Goal: Information Seeking & Learning: Learn about a topic

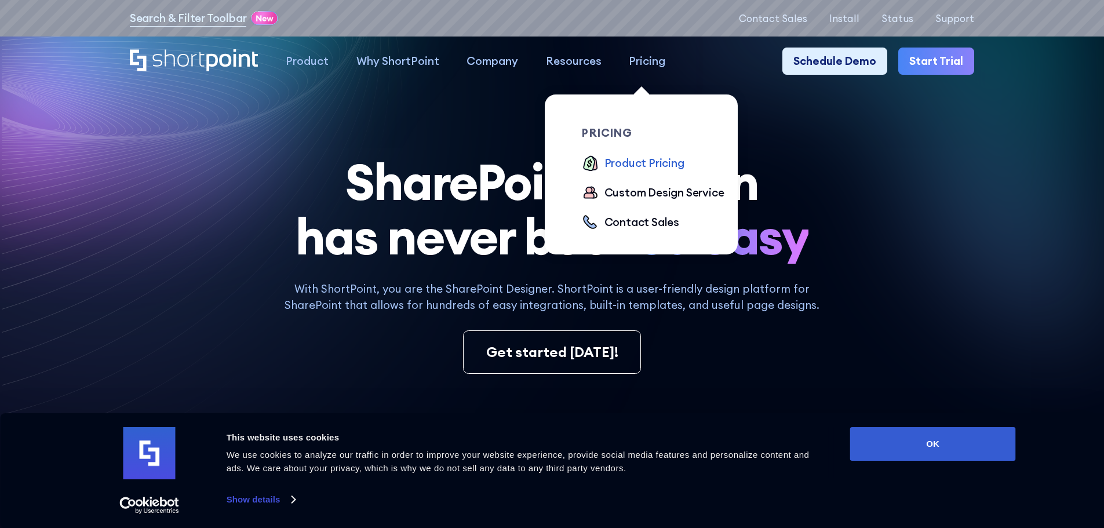
click at [637, 166] on div "Product Pricing" at bounding box center [644, 163] width 80 height 17
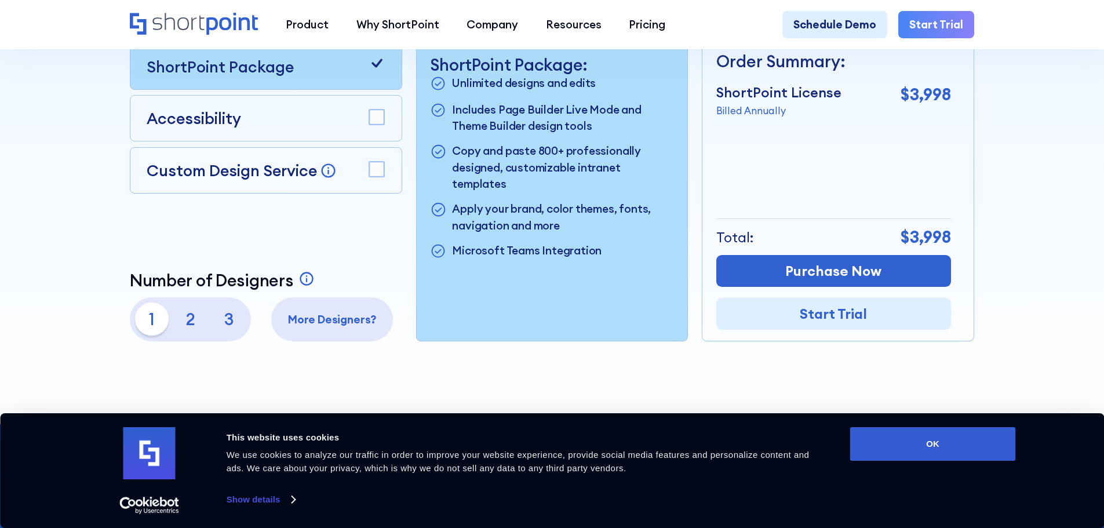
scroll to position [406, 0]
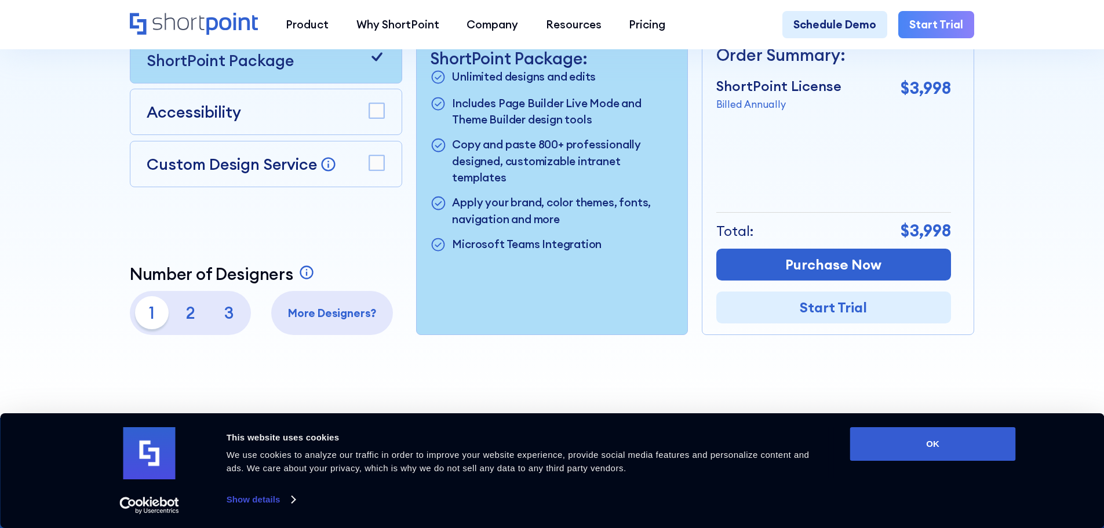
click at [188, 319] on p "2" at bounding box center [190, 312] width 33 height 33
click at [227, 319] on p "3" at bounding box center [229, 312] width 33 height 33
click at [148, 316] on p "1" at bounding box center [151, 312] width 33 height 33
click at [81, 206] on div at bounding box center [551, 20] width 993 height 796
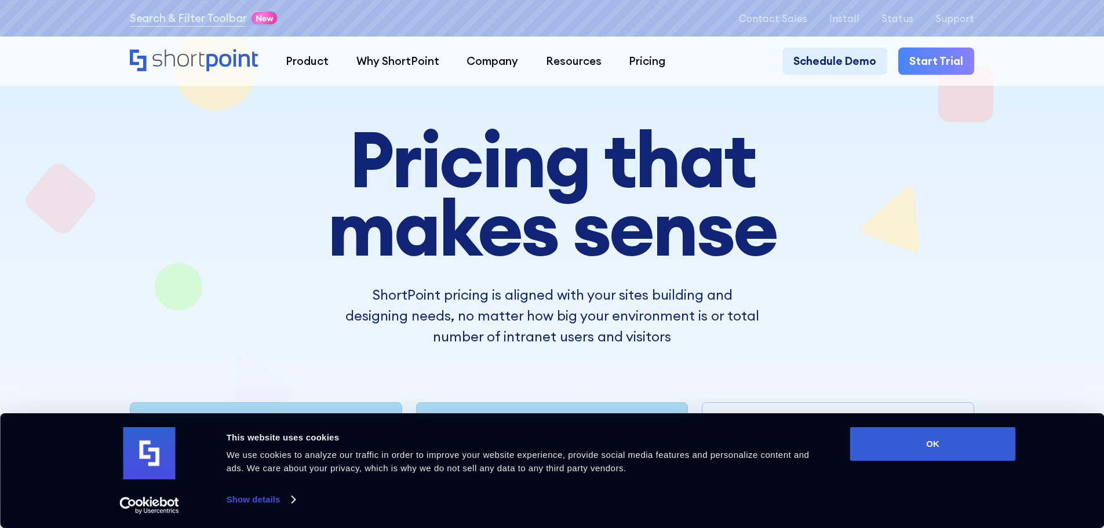
scroll to position [0, 0]
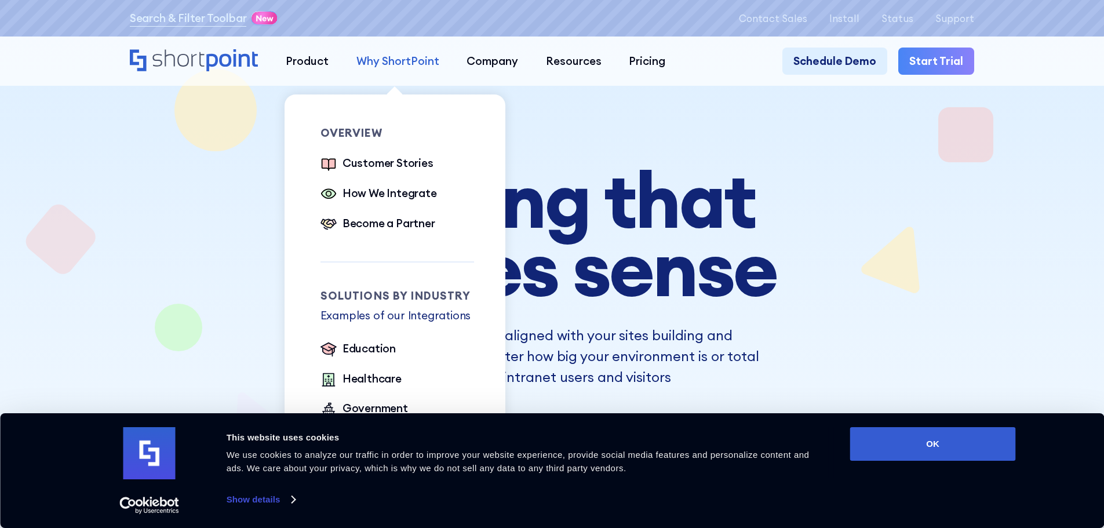
click at [385, 62] on div "Why ShortPoint" at bounding box center [397, 61] width 83 height 17
click at [400, 198] on div "How We Integrate" at bounding box center [389, 193] width 94 height 17
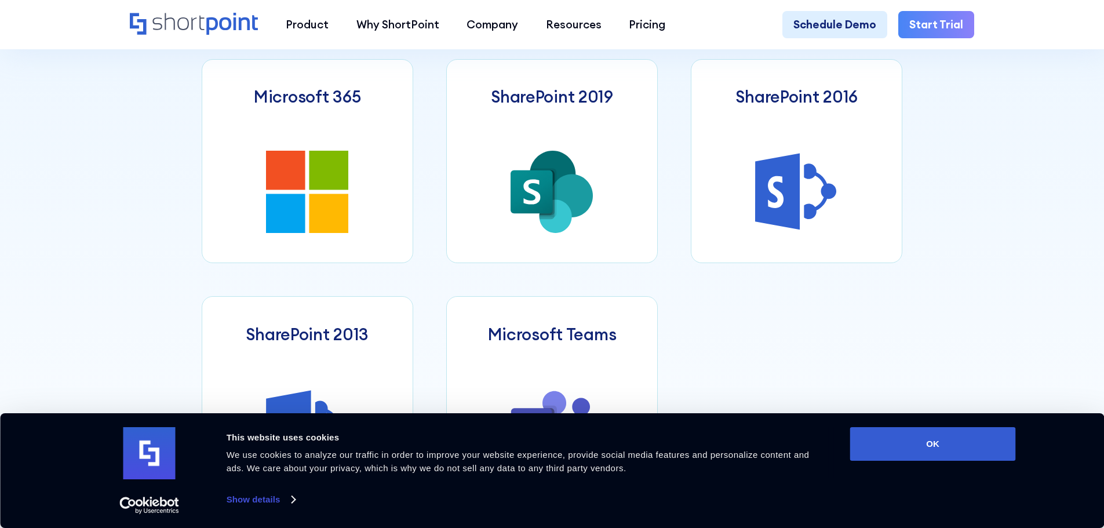
scroll to position [637, 0]
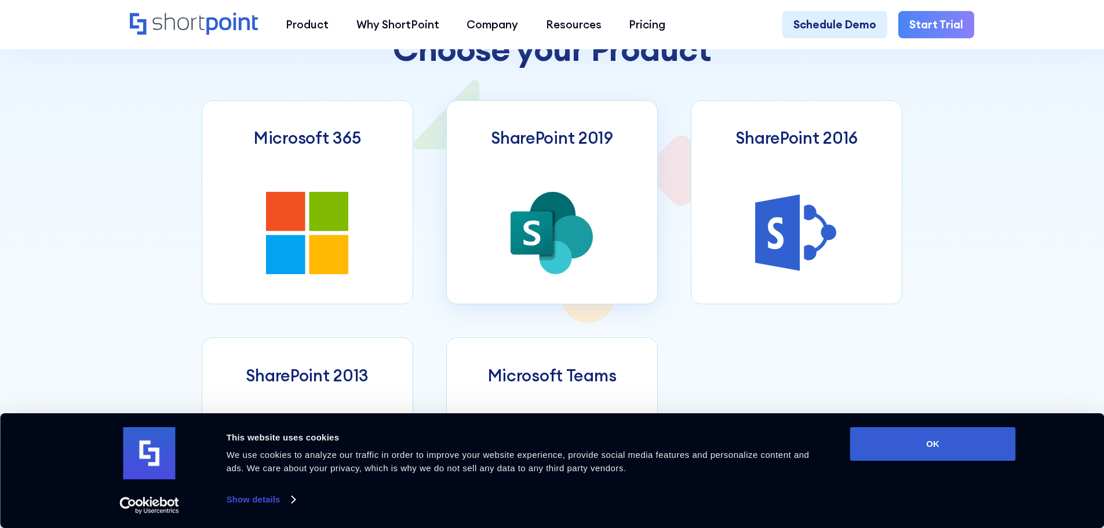
click at [531, 178] on link "SharePoint 2019" at bounding box center [551, 202] width 211 height 204
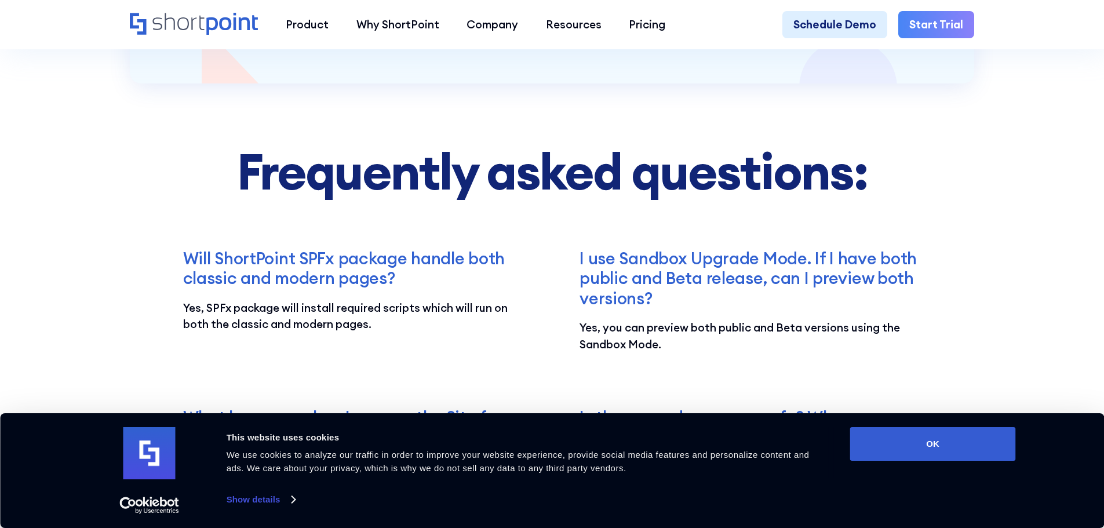
scroll to position [2781, 0]
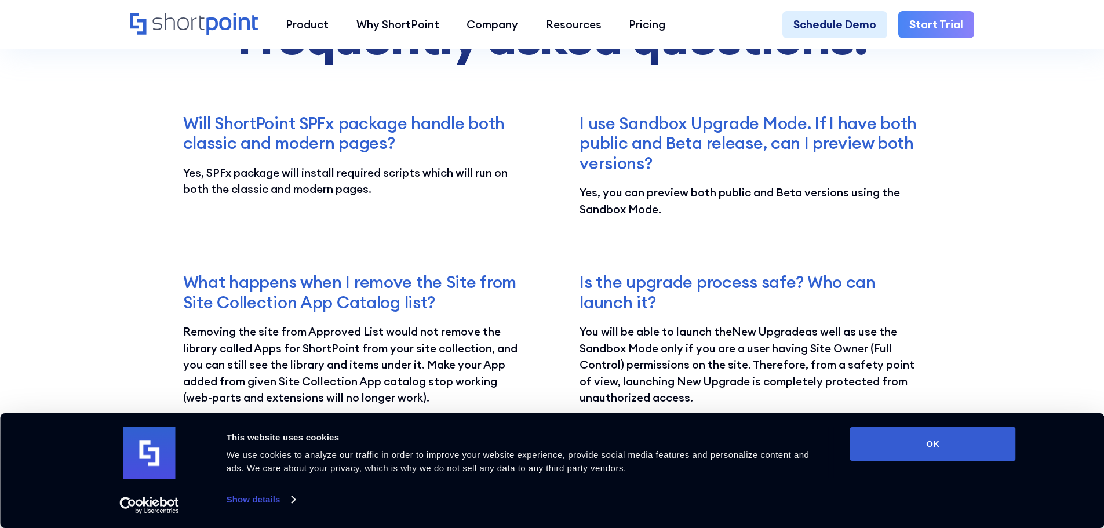
click at [283, 154] on h3 "Will ShortPoint SPFx package handle both classic and modern pages?" at bounding box center [353, 134] width 341 height 40
click at [287, 152] on h3 "Will ShortPoint SPFx package handle both classic and modern pages?" at bounding box center [353, 134] width 341 height 40
click at [273, 198] on p "Yes, SPFx package will install required scripts which will run on both the clas…" at bounding box center [353, 181] width 341 height 33
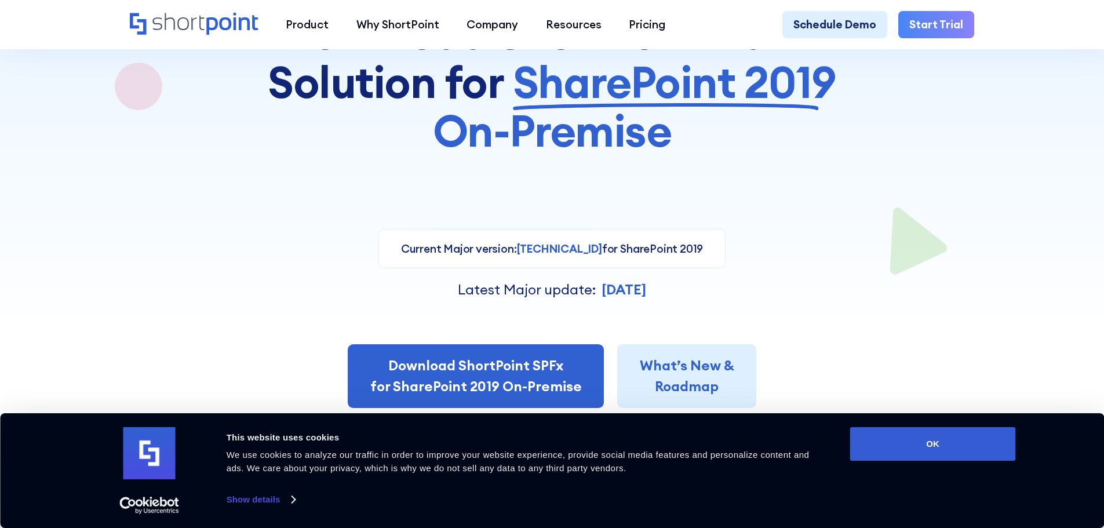
scroll to position [0, 0]
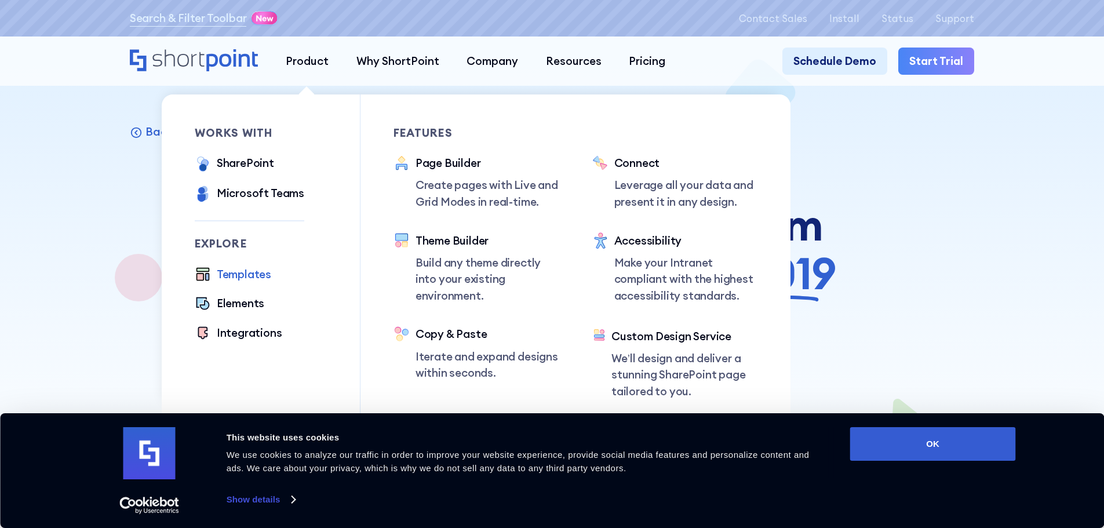
click at [246, 279] on div "Templates" at bounding box center [244, 274] width 54 height 17
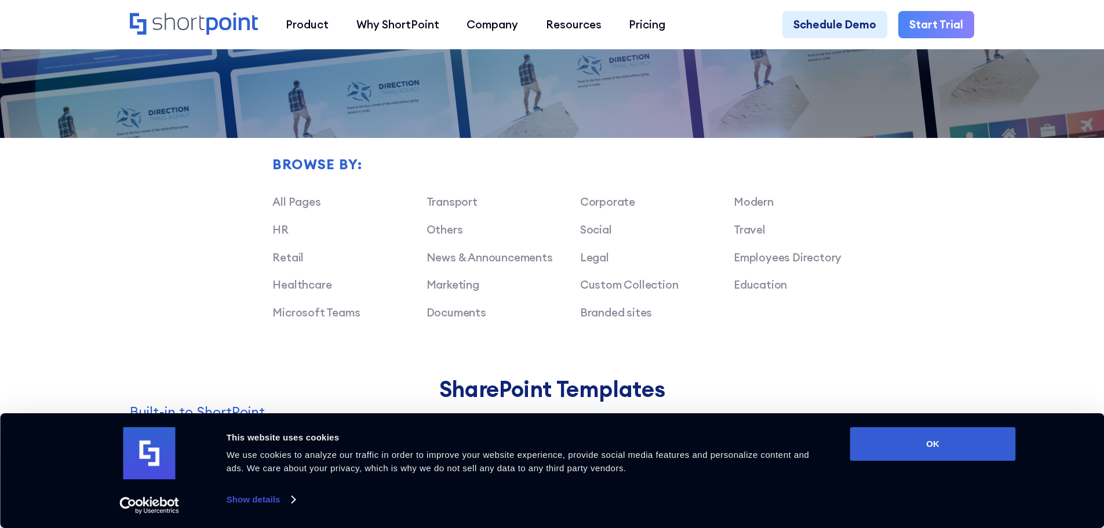
scroll to position [927, 0]
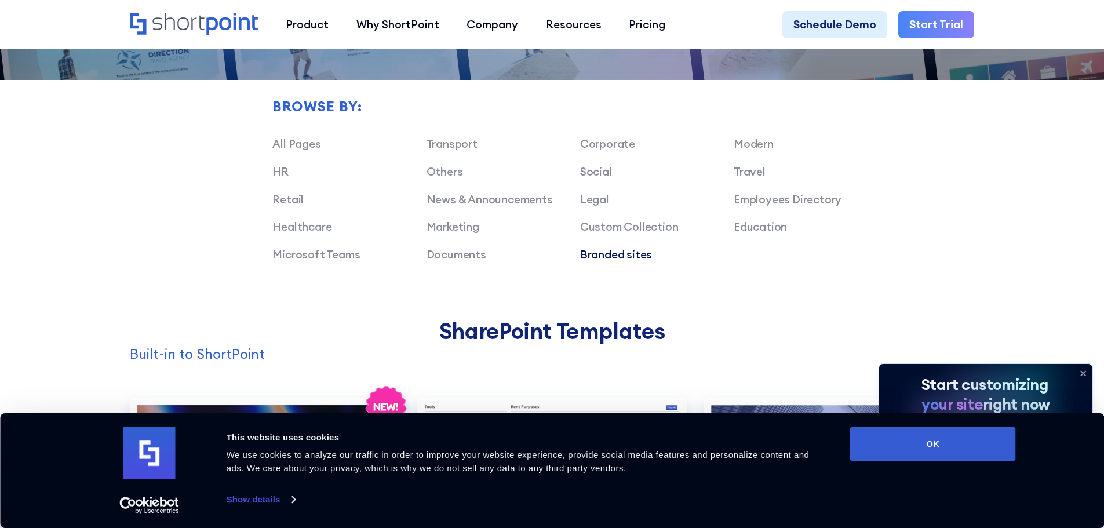
click at [612, 261] on link "Branded sites" at bounding box center [616, 254] width 72 height 14
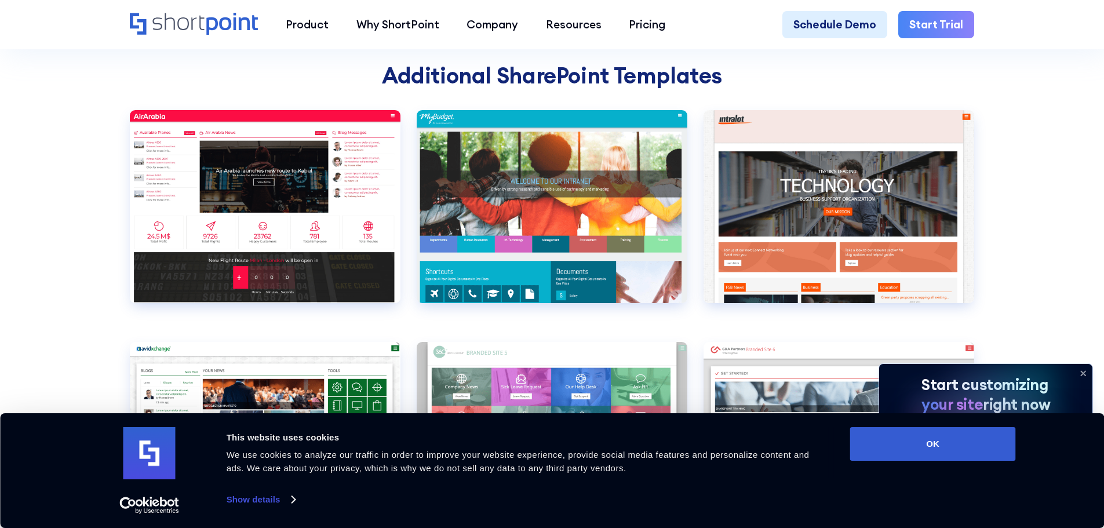
scroll to position [1333, 0]
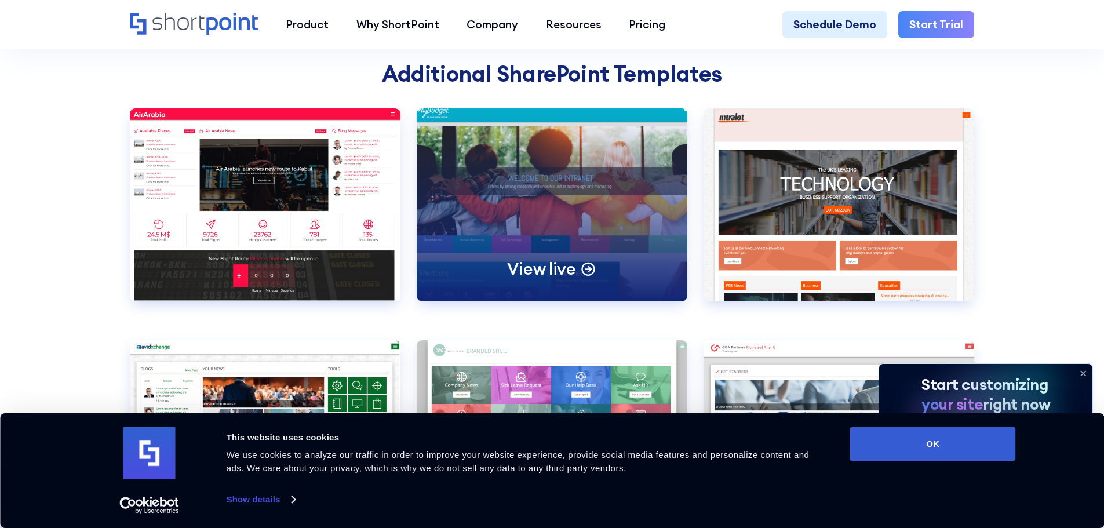
click at [542, 197] on div "View live" at bounding box center [552, 204] width 271 height 193
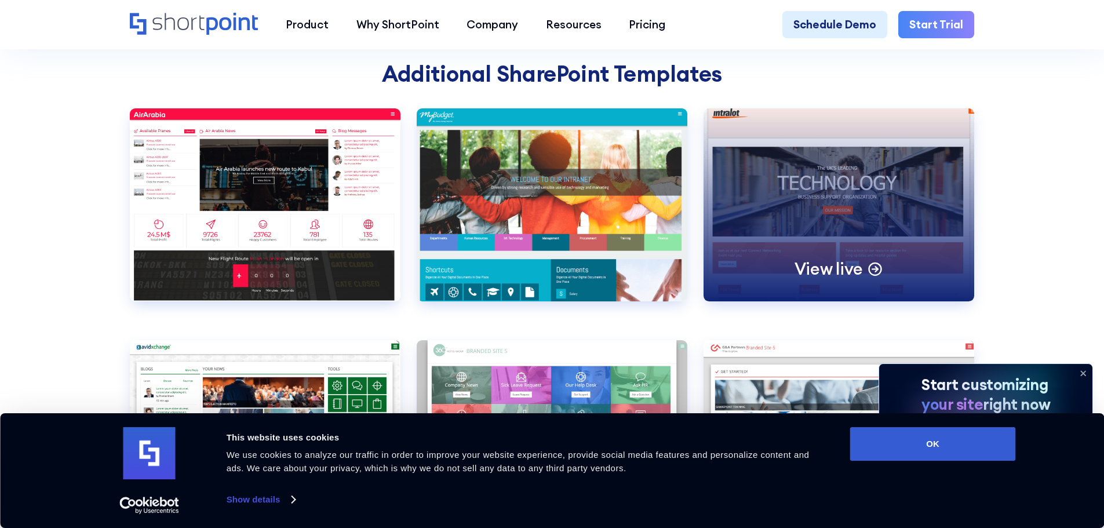
click at [811, 205] on div "View live" at bounding box center [838, 204] width 271 height 193
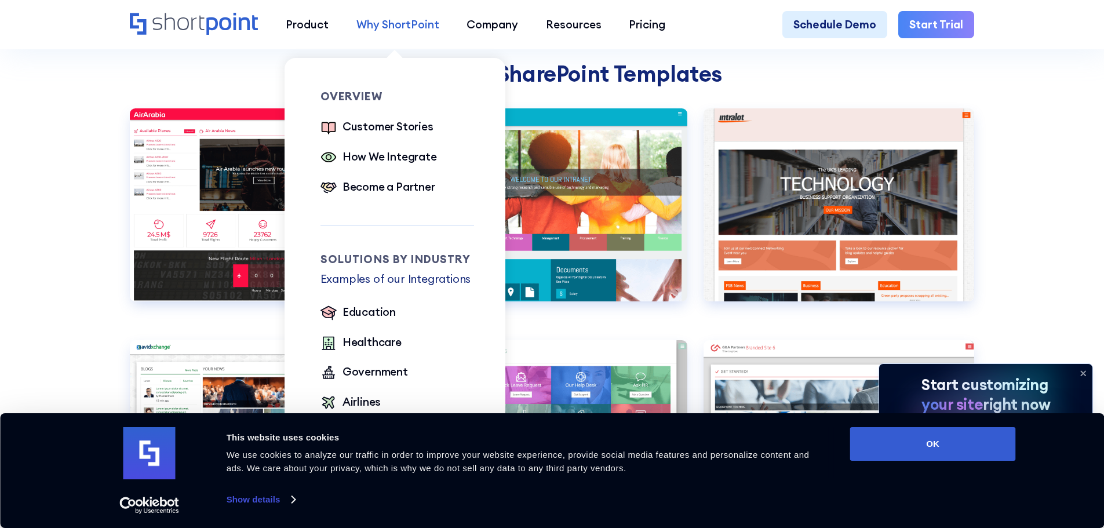
click at [391, 25] on div "Why ShortPoint" at bounding box center [397, 24] width 83 height 17
click at [355, 129] on div "Customer Stories" at bounding box center [387, 126] width 91 height 17
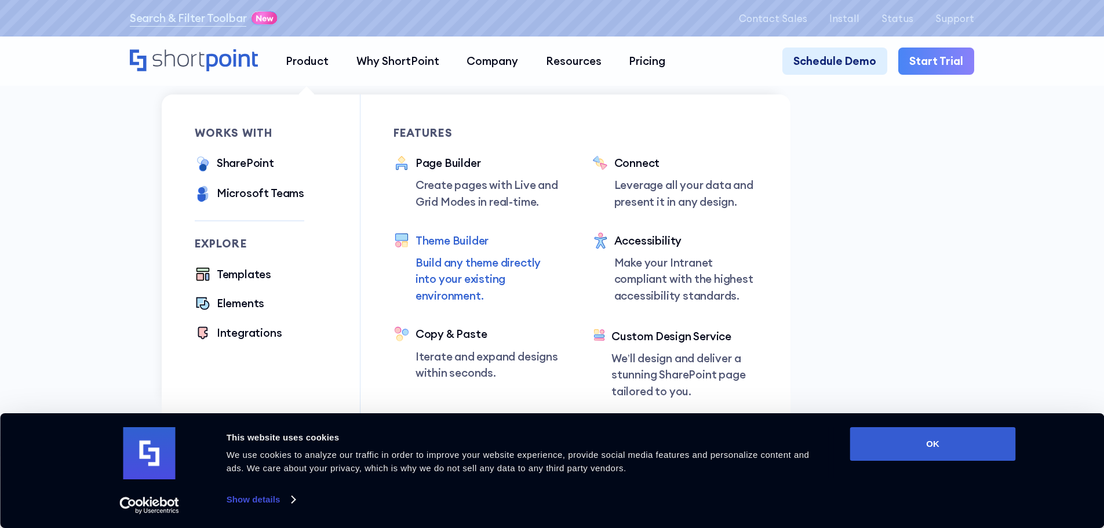
click at [449, 241] on div "Theme Builder" at bounding box center [487, 240] width 144 height 17
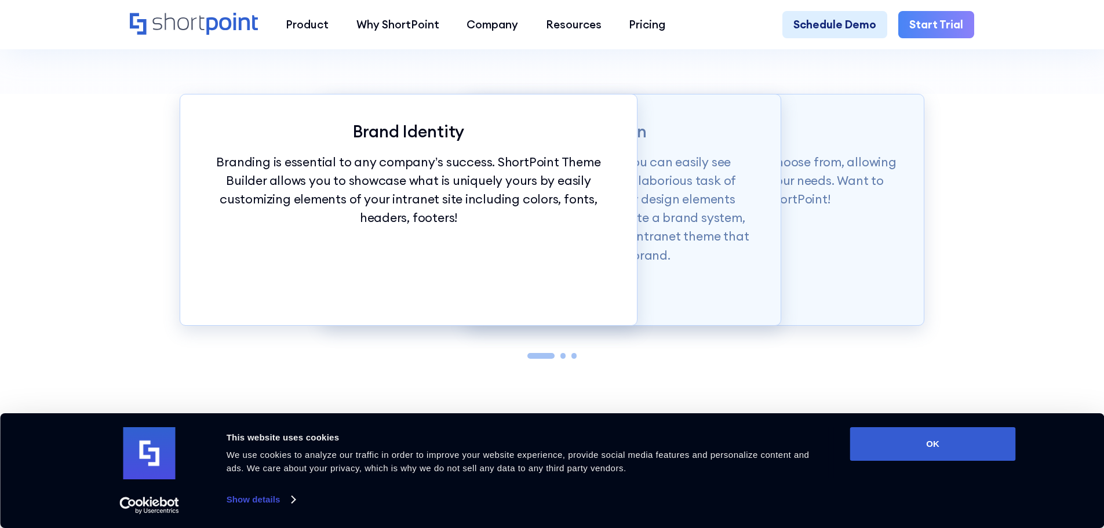
scroll to position [1449, 0]
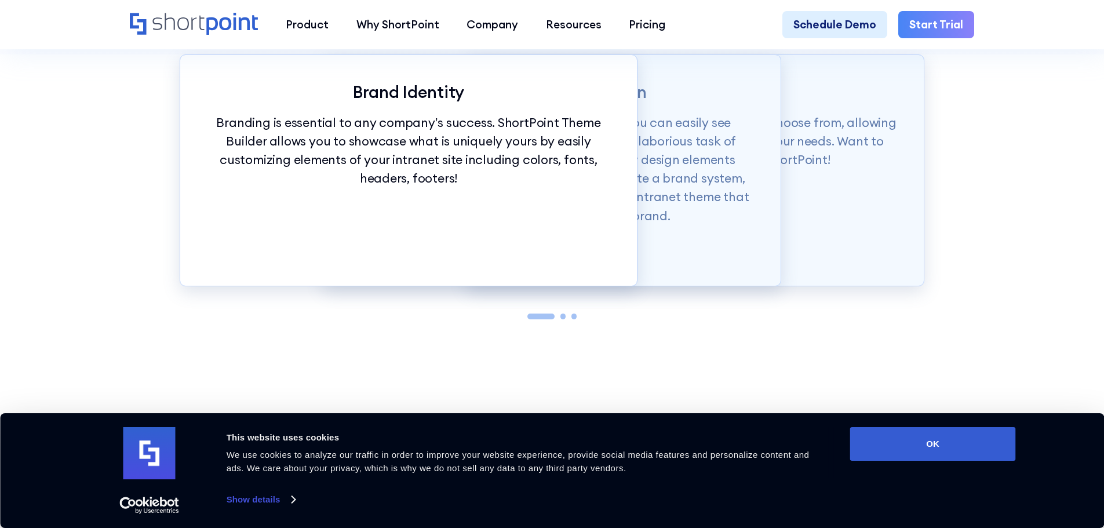
click at [562, 319] on div at bounding box center [563, 316] width 6 height 6
click at [563, 319] on div at bounding box center [563, 316] width 6 height 6
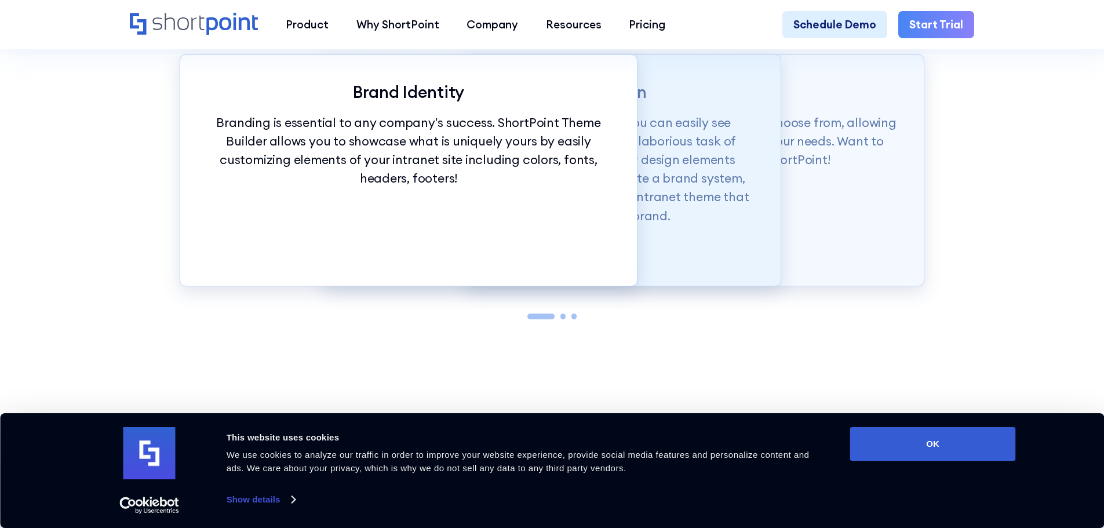
click at [691, 249] on div "Auto Theme Application With just a click of our customization tools, you can ea…" at bounding box center [552, 170] width 458 height 232
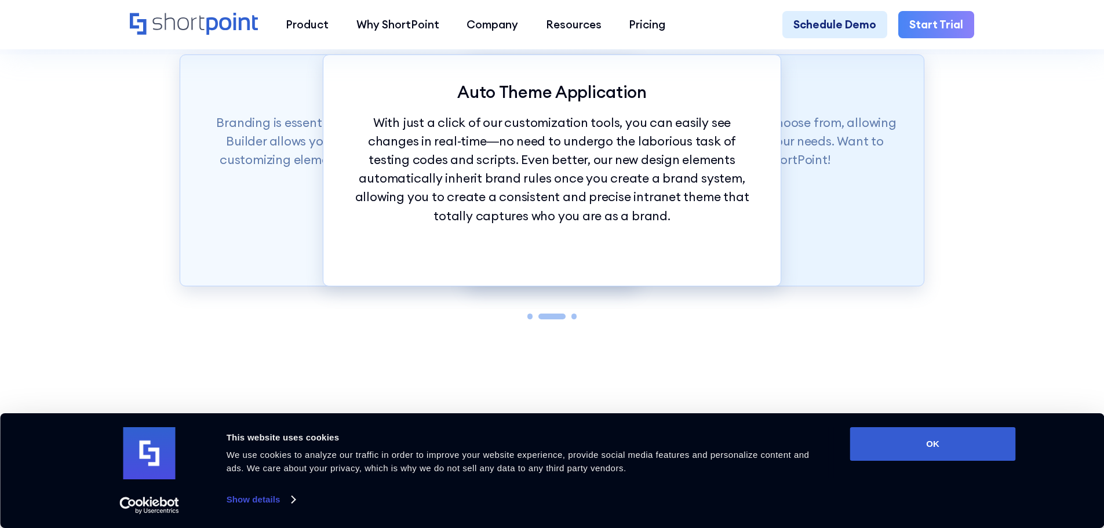
click at [825, 235] on div "Theme Builder Tools ShortPoint has hundreds of fonts and colors to choose from,…" at bounding box center [695, 170] width 458 height 232
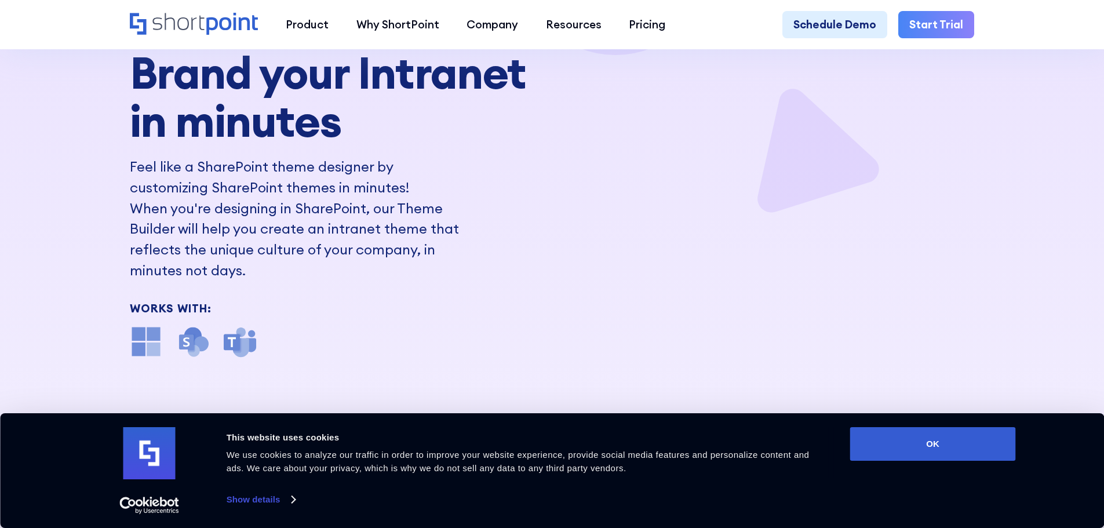
scroll to position [0, 0]
